Goal: Navigation & Orientation: Find specific page/section

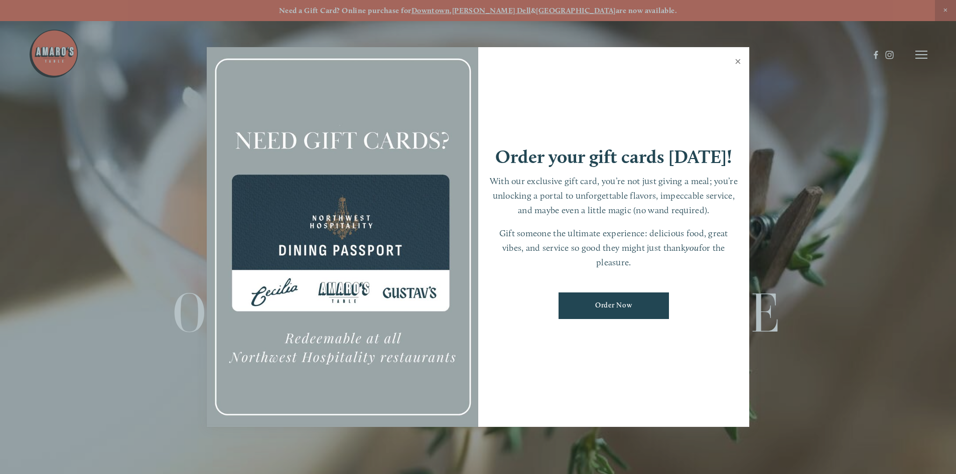
click at [741, 58] on link "Close" at bounding box center [738, 63] width 20 height 28
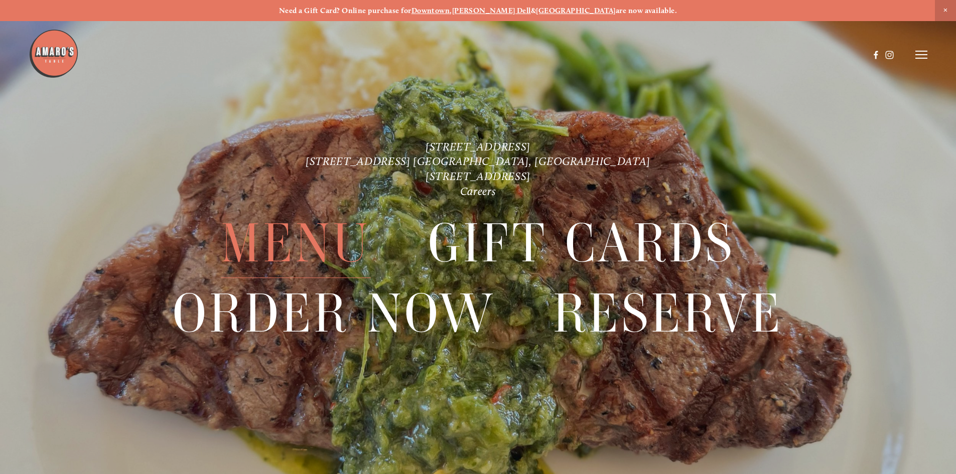
click at [281, 236] on span "Menu" at bounding box center [295, 243] width 149 height 69
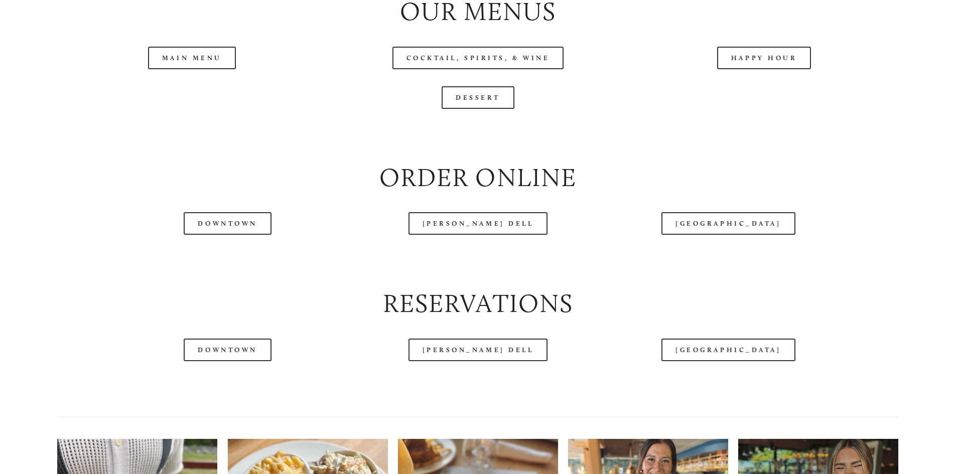
scroll to position [1204, 0]
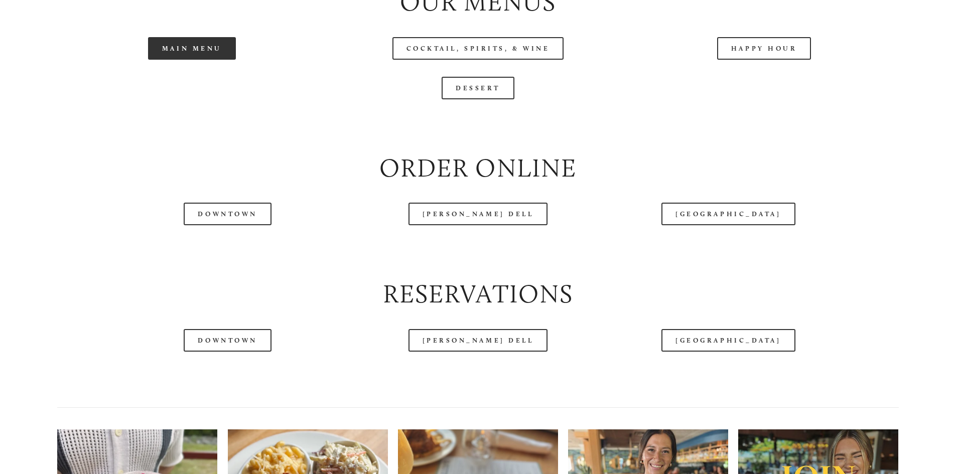
click at [196, 60] on link "Main Menu" at bounding box center [192, 48] width 88 height 23
